Goal: Navigation & Orientation: Find specific page/section

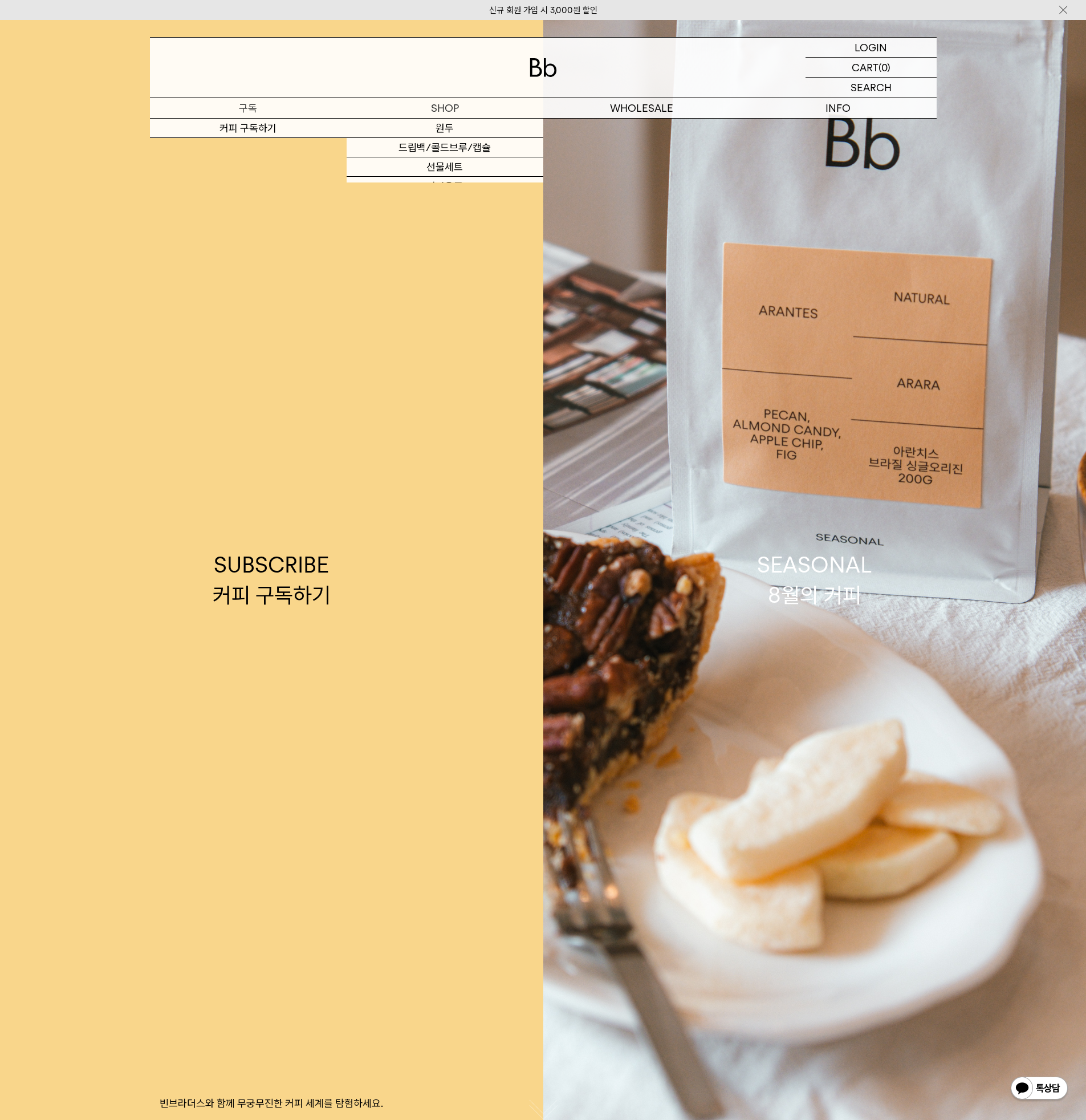
click at [281, 115] on p "구독" at bounding box center [248, 108] width 197 height 20
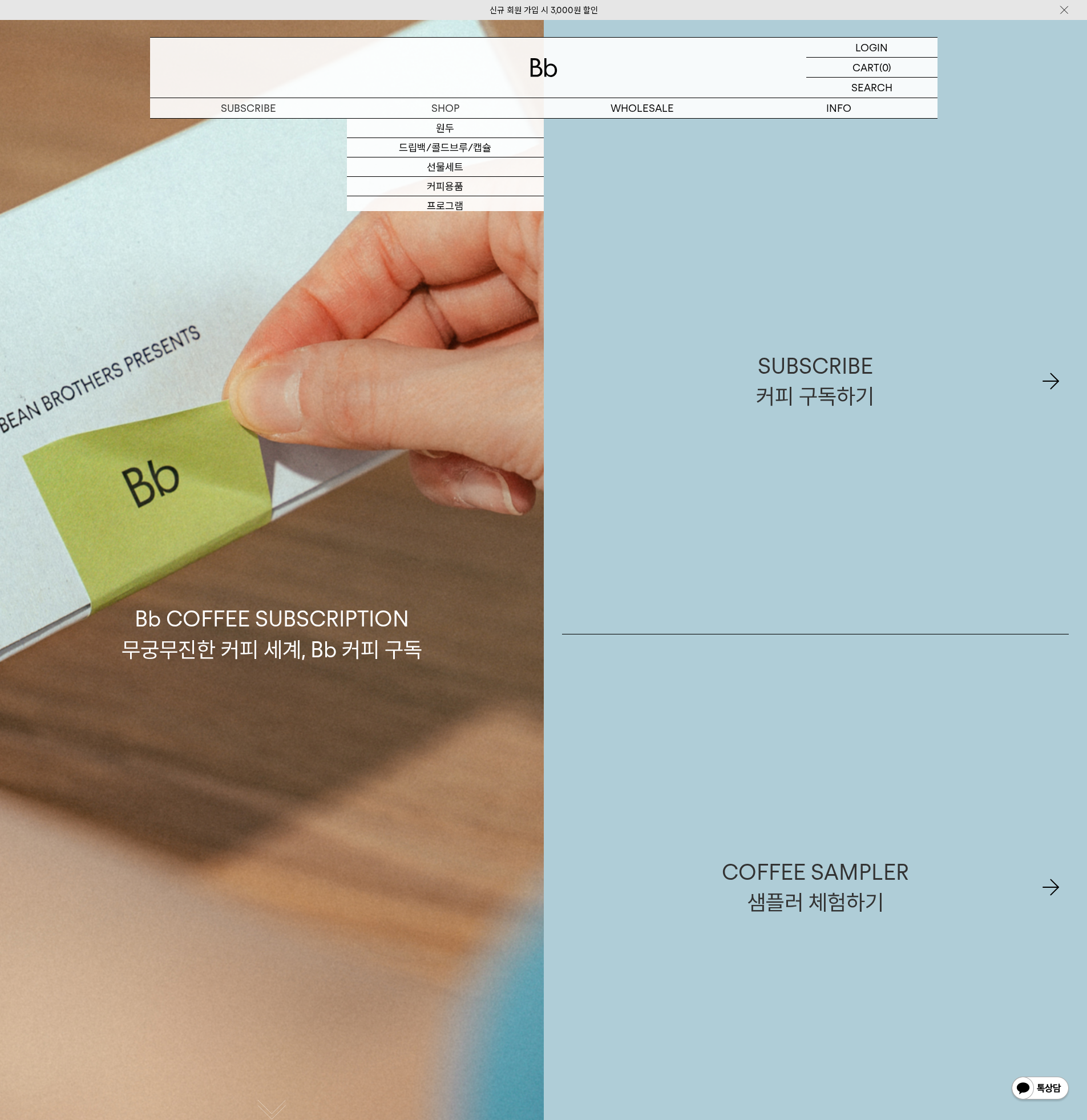
click at [521, 78] on div at bounding box center [544, 68] width 787 height 60
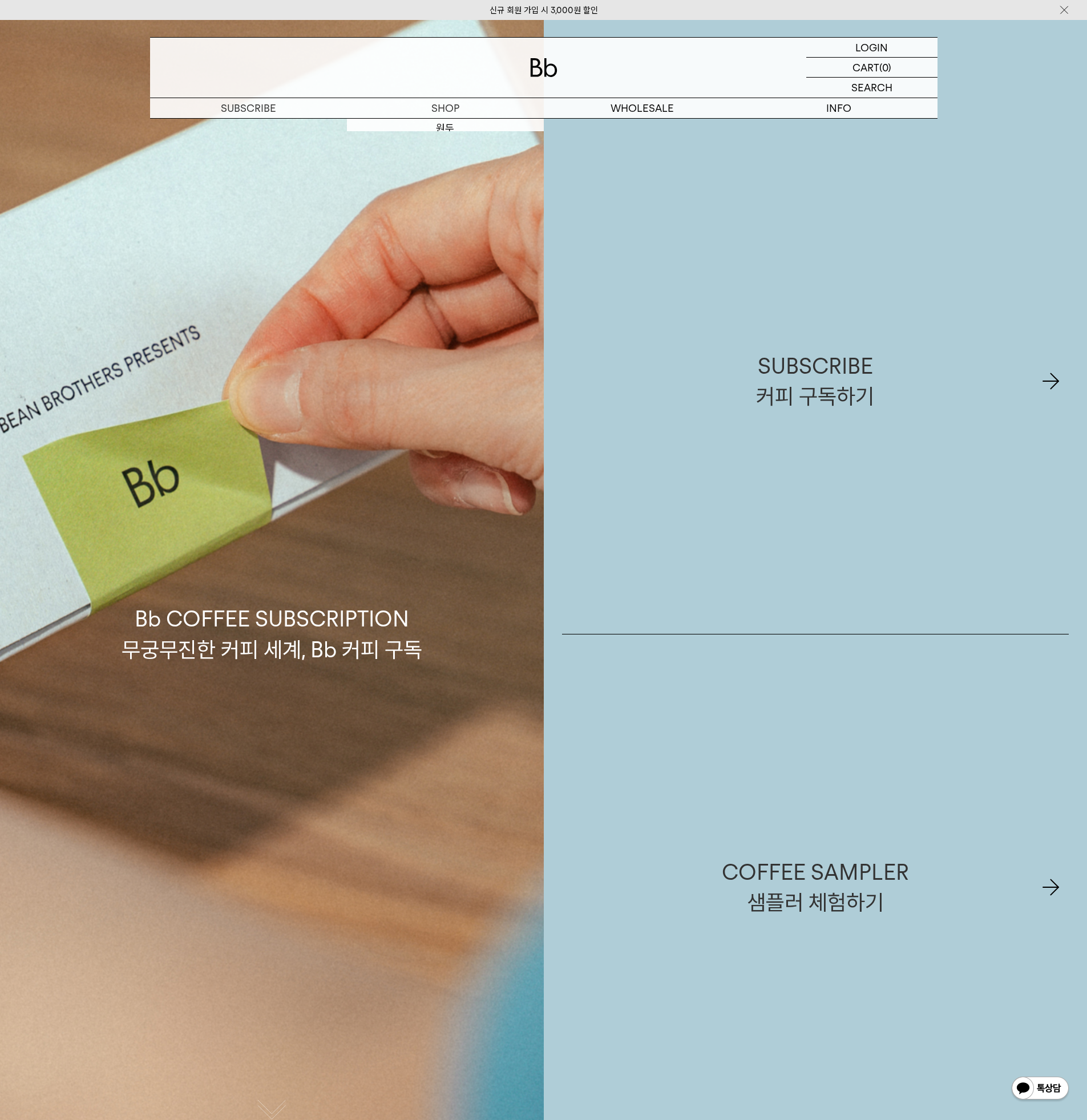
click at [557, 65] on img at bounding box center [544, 67] width 27 height 19
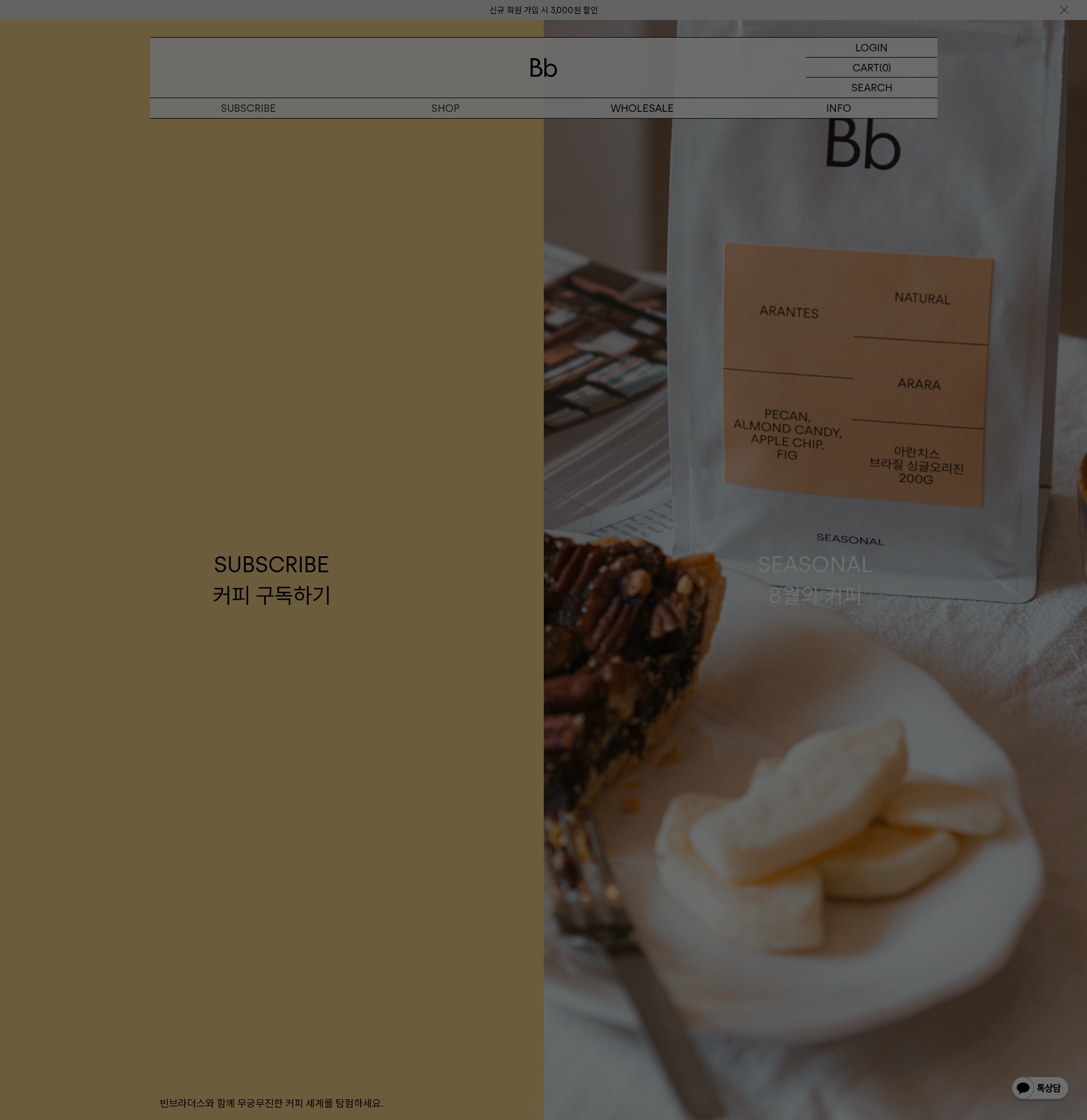
click at [488, 490] on div at bounding box center [543, 560] width 1087 height 1120
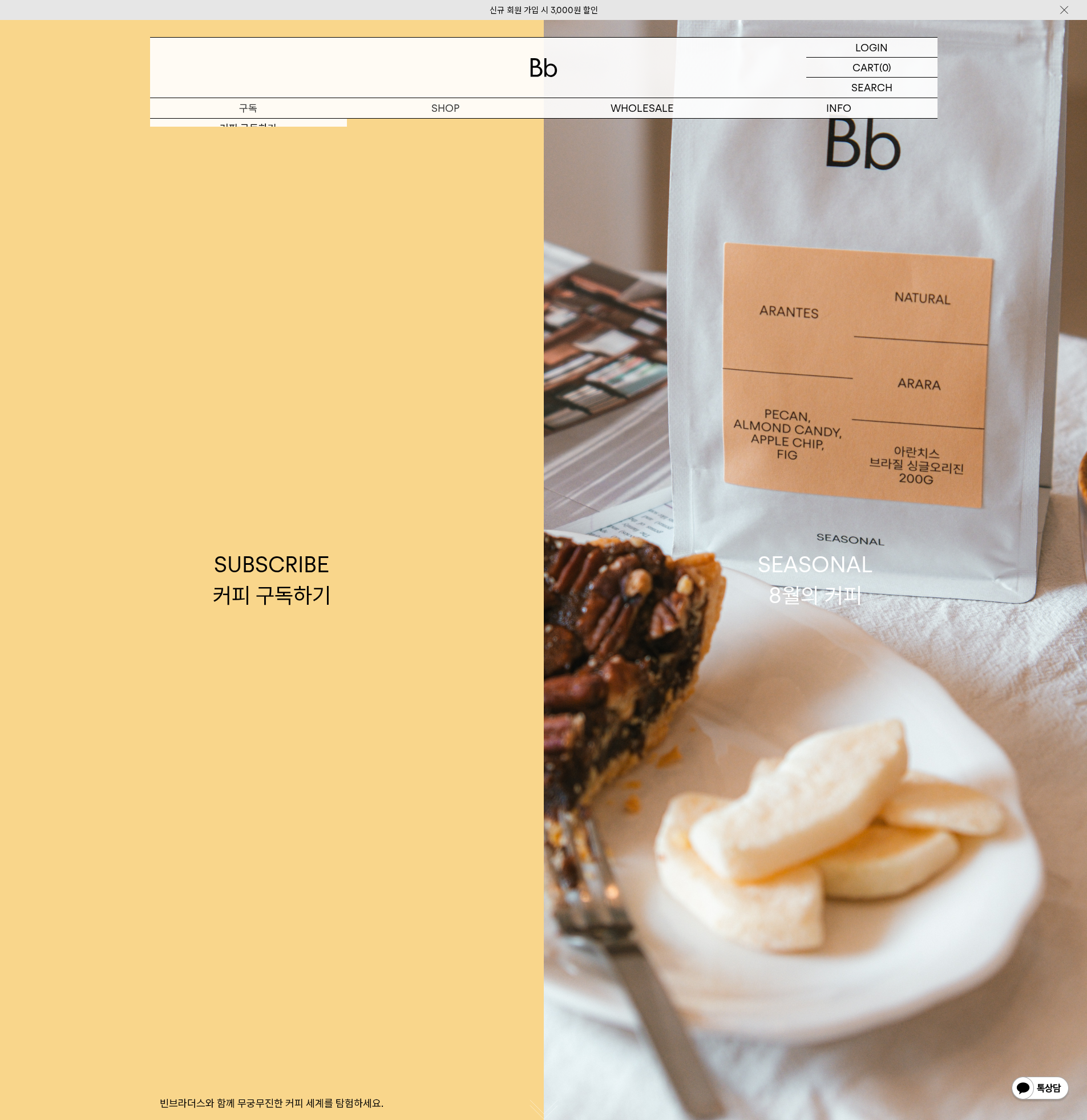
click at [270, 107] on p "구독" at bounding box center [249, 108] width 197 height 20
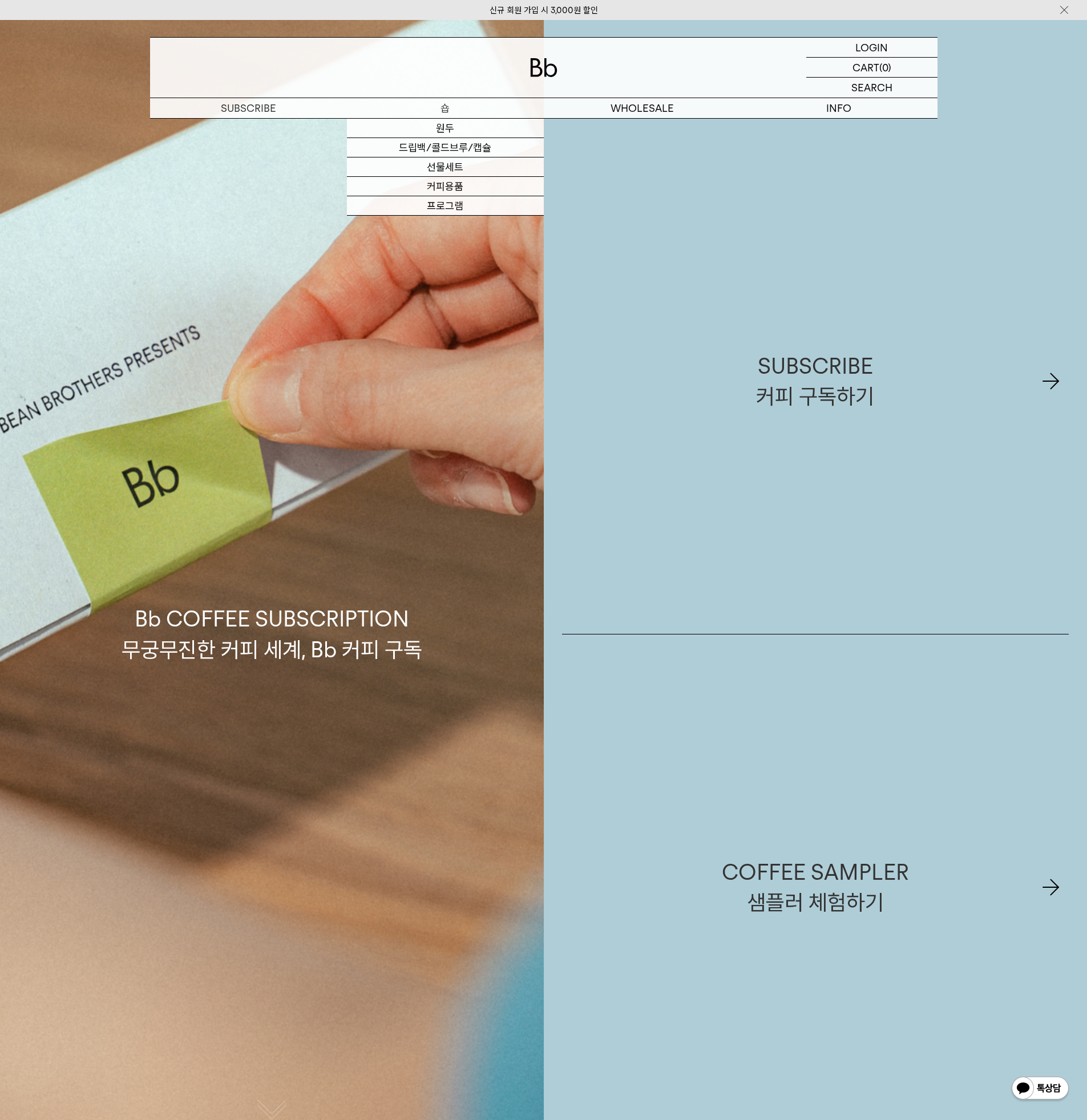
click at [403, 106] on p "숍" at bounding box center [445, 108] width 197 height 20
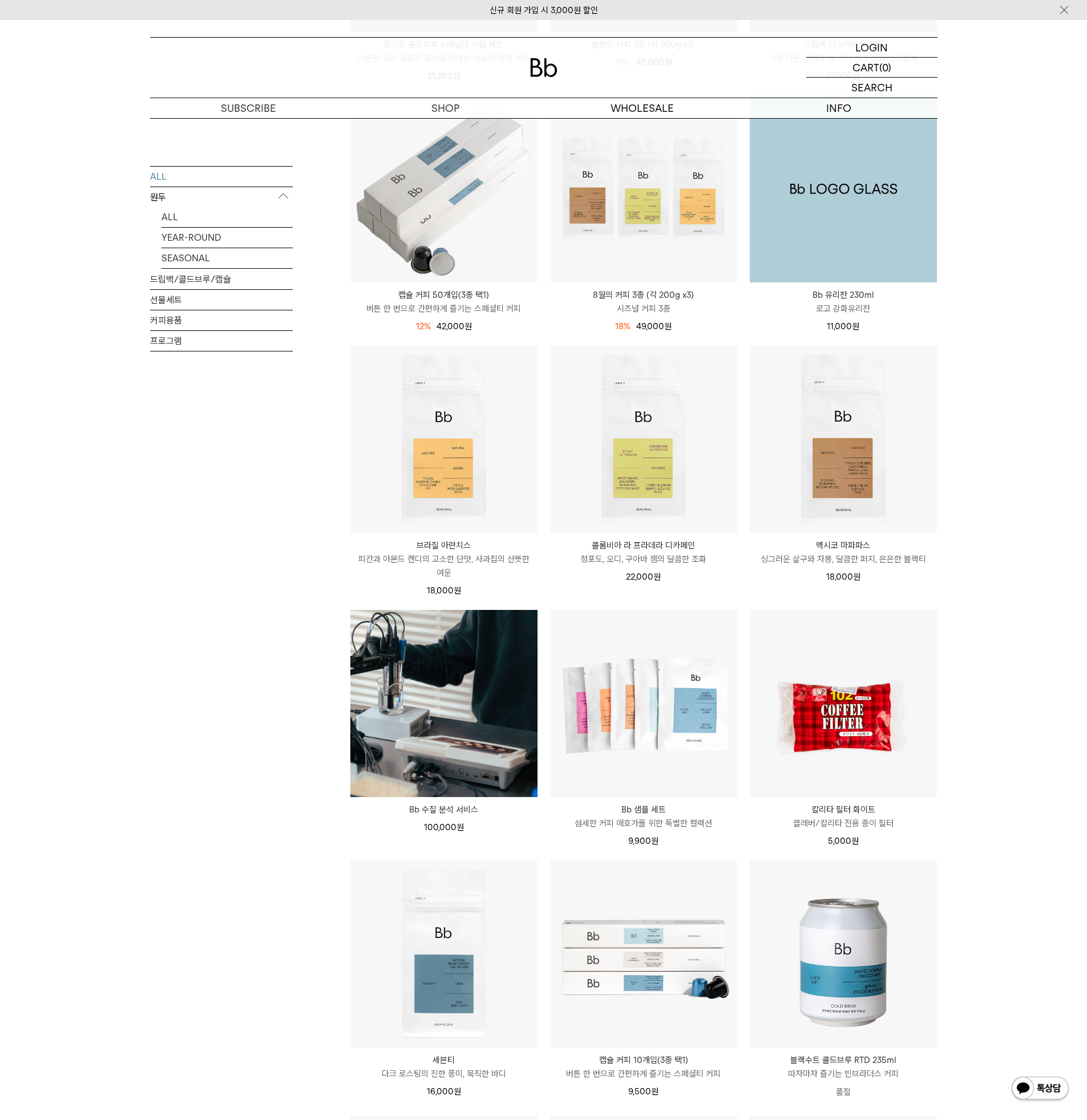
scroll to position [469, 0]
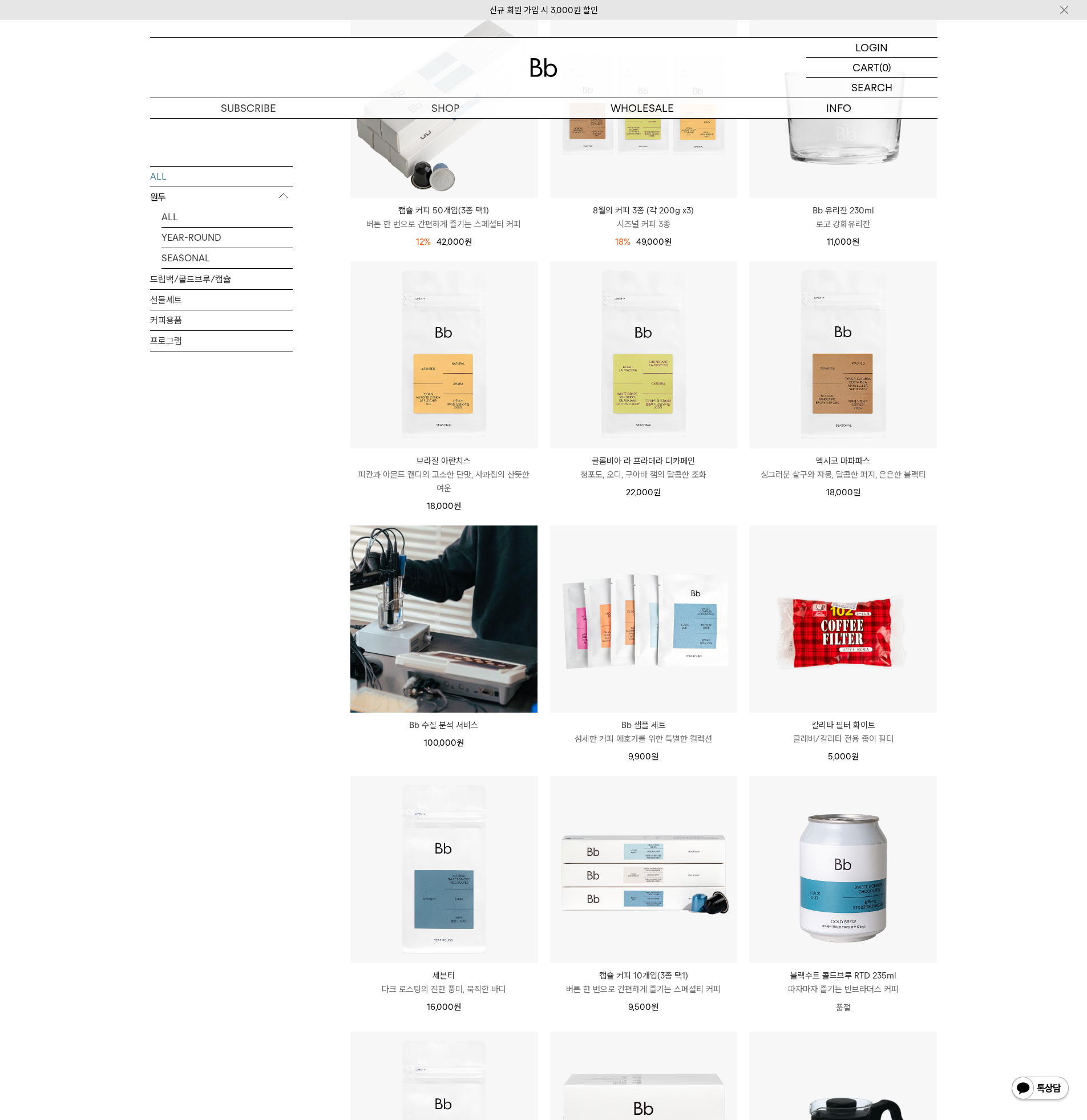
click at [974, 584] on div "SHOP ALL 원두 ALL YEAR-ROUND SEASONAL 드립백/콜드브루/캡슐 선물세트 커피용품 프로그램 [PERSON_NAME] [P…" at bounding box center [543, 573] width 1087 height 1846
click at [1013, 581] on div "SHOP ALL 원두 ALL YEAR-ROUND SEASONAL 드립백/콜드브루/캡슐 선물세트 커피용품 프로그램 [PERSON_NAME] [P…" at bounding box center [543, 573] width 1087 height 1846
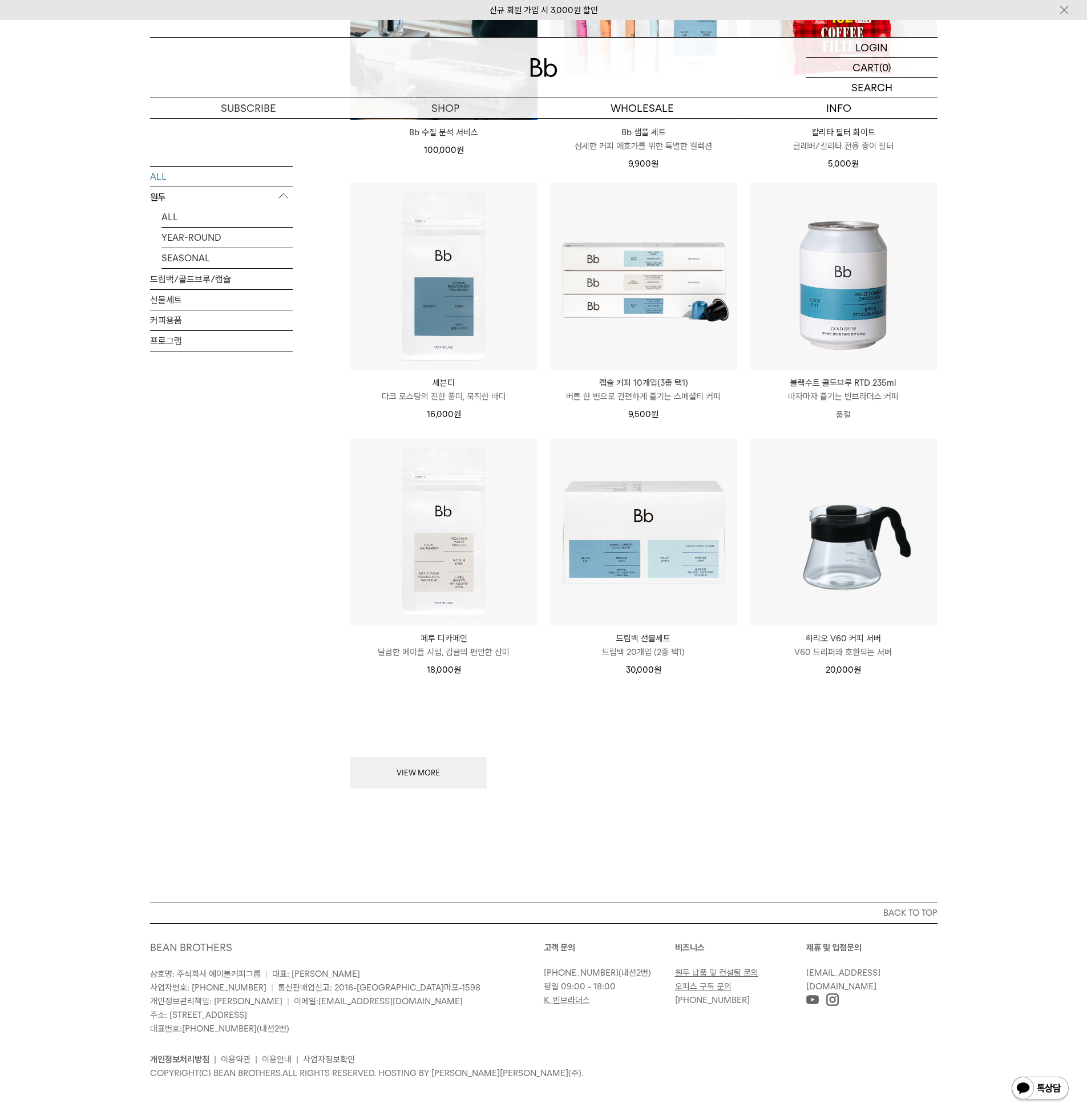
scroll to position [1059, 0]
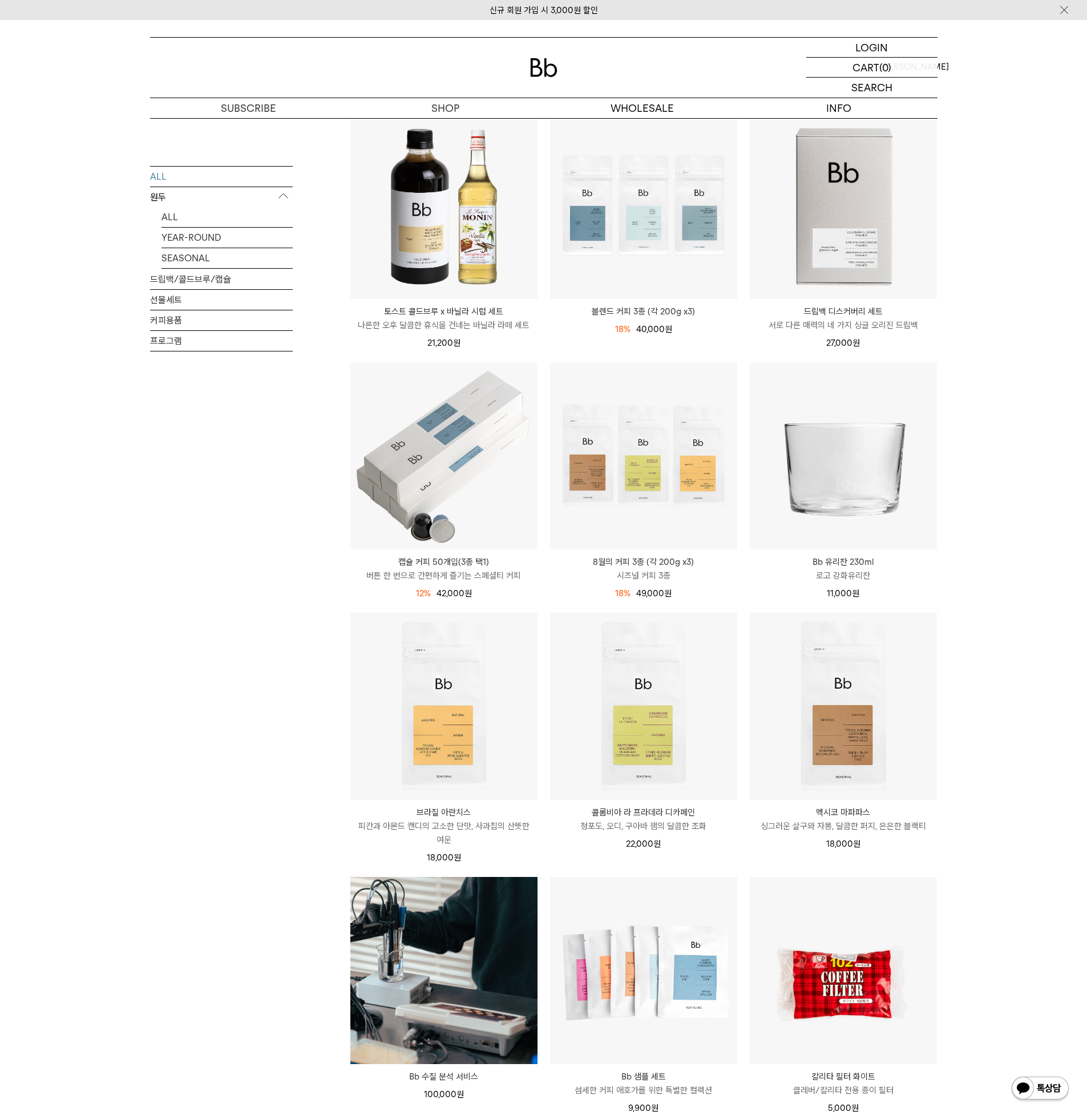
scroll to position [0, 0]
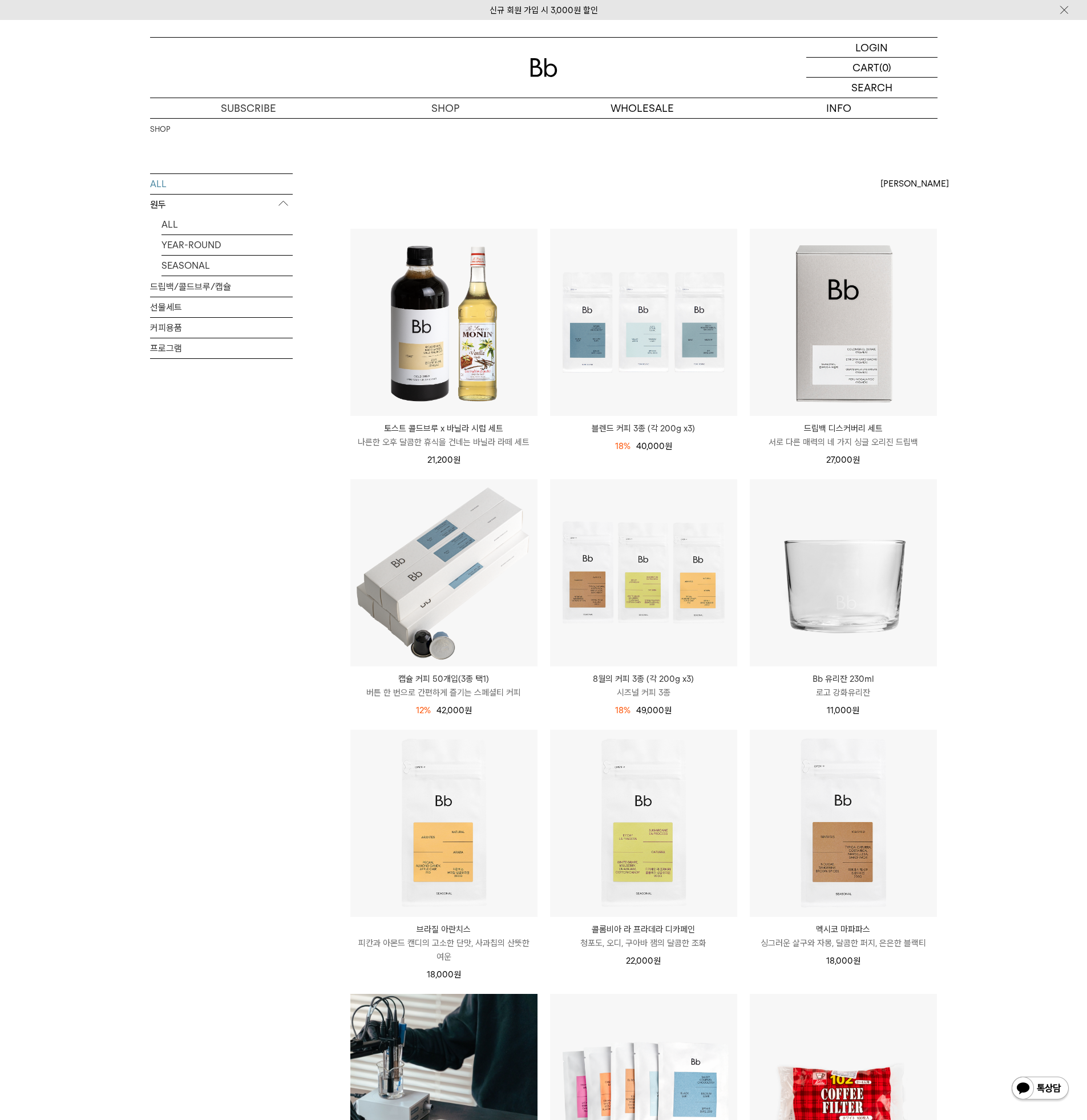
click at [89, 498] on div "SHOP ALL 원두 ALL YEAR-ROUND SEASONAL 드립백/콜드브루/캡슐 선물세트 커피용품 프로그램 [PERSON_NAME] [P…" at bounding box center [543, 1041] width 1087 height 1846
click at [849, 113] on p "정보" at bounding box center [839, 108] width 197 height 20
click at [117, 865] on div "SHOP ALL 원두 ALL YEAR-ROUND SEASONAL 드립백/콜드브루/캡슐 선물세트 커피용품 프로그램 [PERSON_NAME] [P…" at bounding box center [543, 1041] width 1087 height 1846
